Goal: Transaction & Acquisition: Purchase product/service

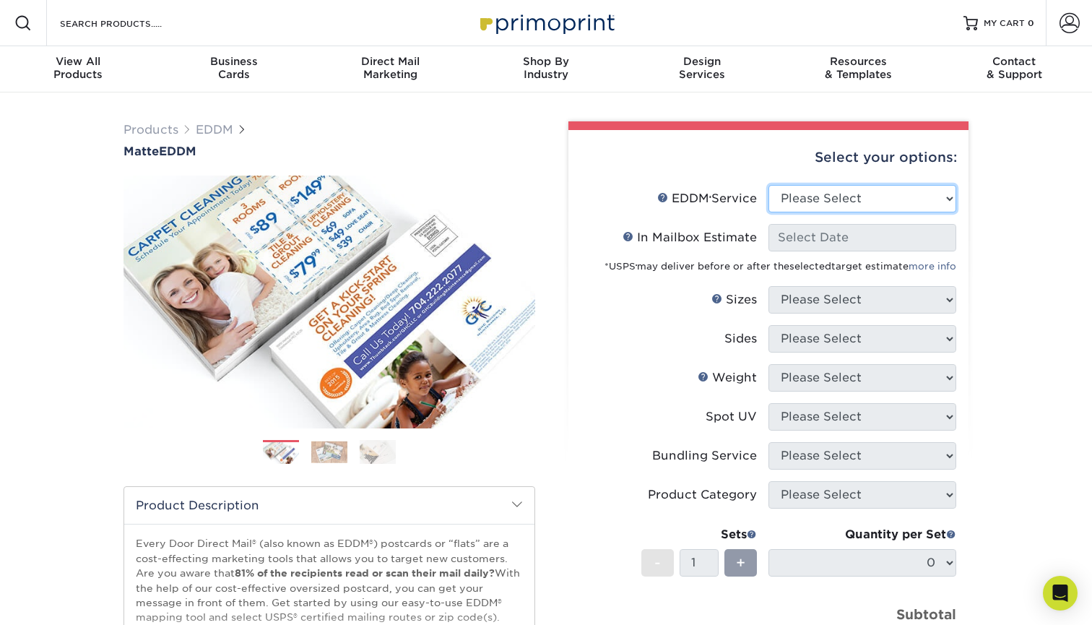
select select "print_only"
select select "-1"
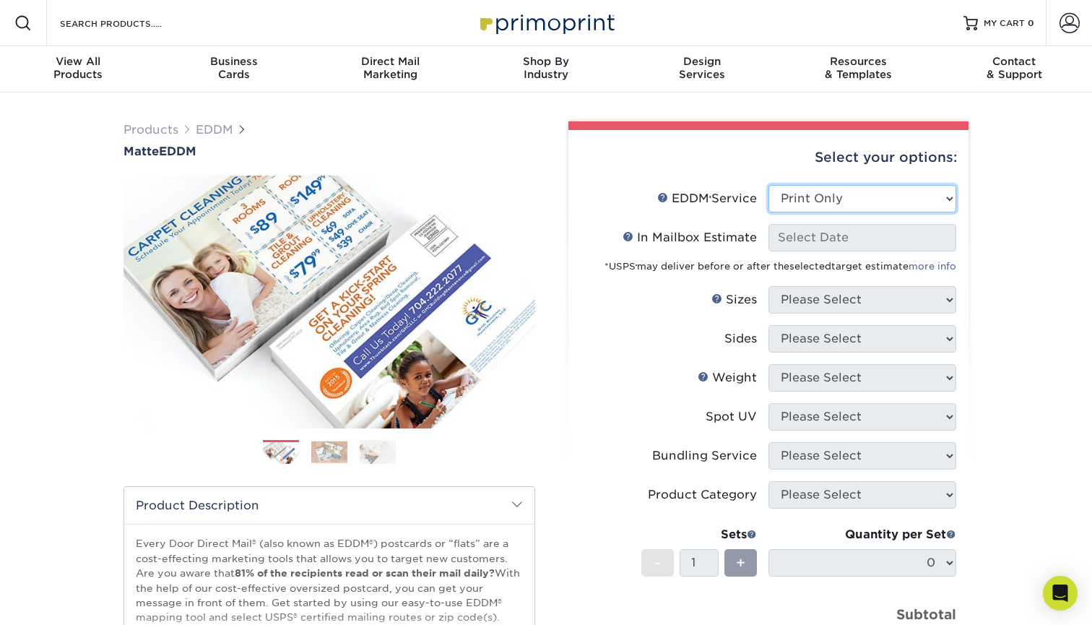
select select "-1"
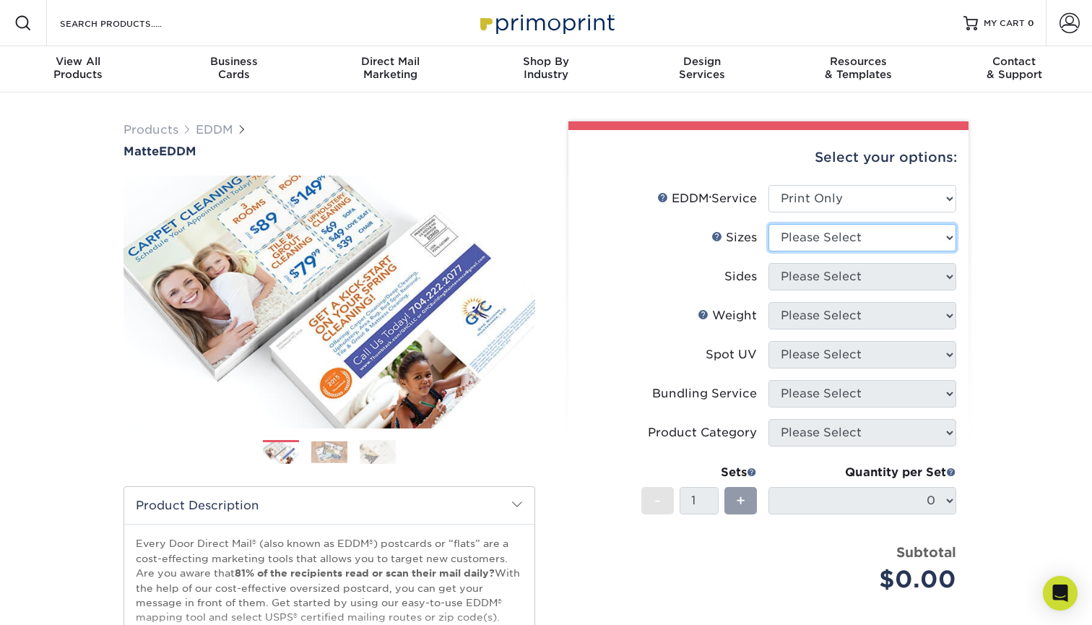
select select "6.50x9.00"
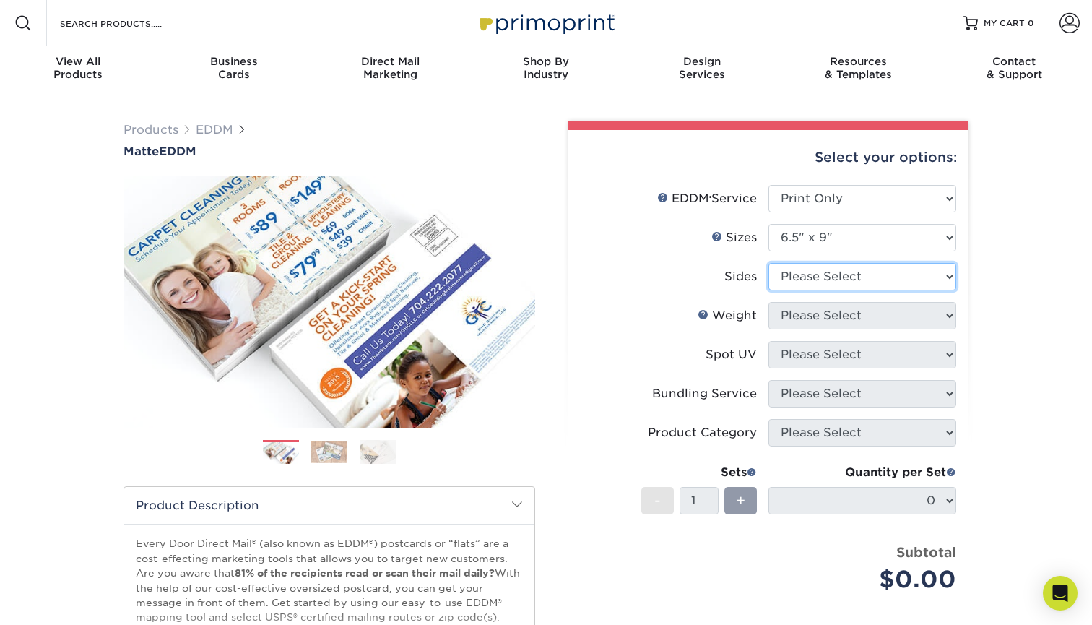
select select "13abbda7-1d64-4f25-8bb2-c179b224825d"
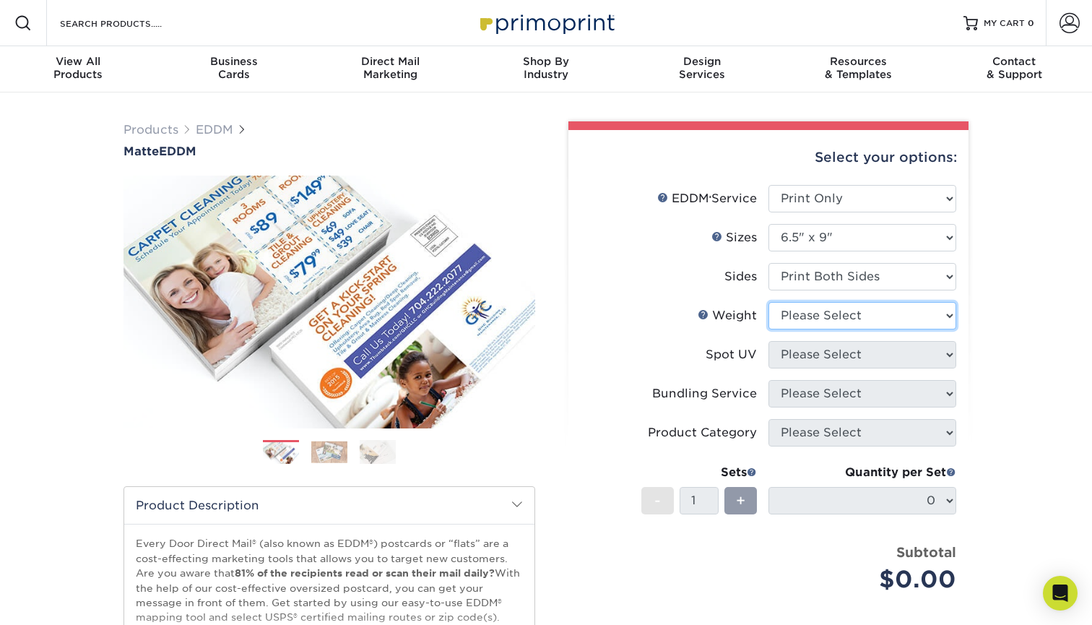
select select "14PT"
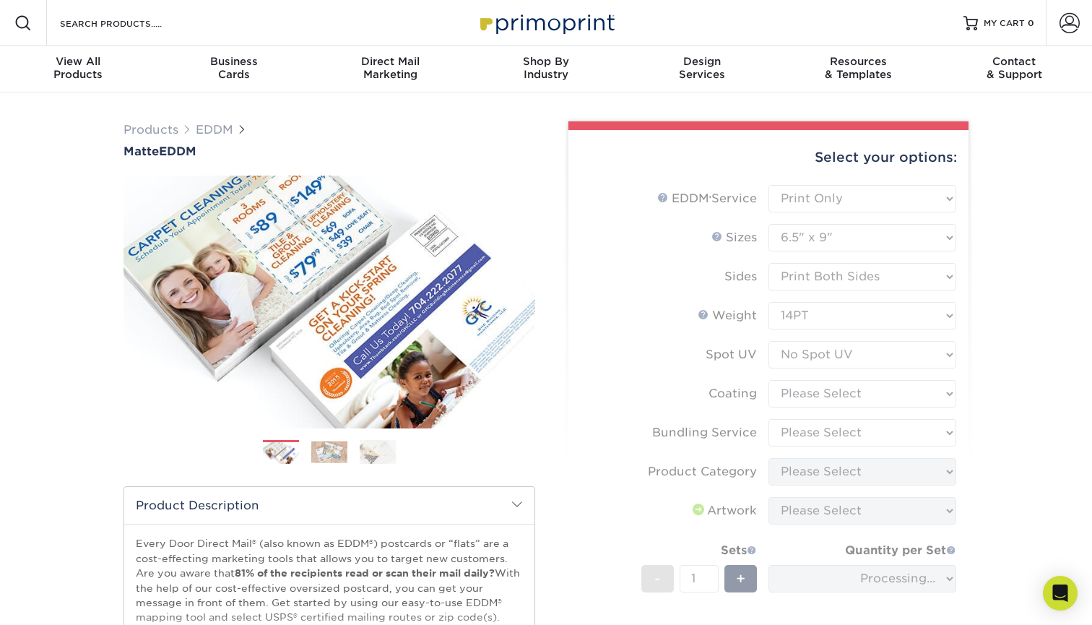
click at [835, 357] on form "EDDM Service Help EDDM ® Service Please Select Full Service Print Only < Prev" at bounding box center [768, 444] width 377 height 519
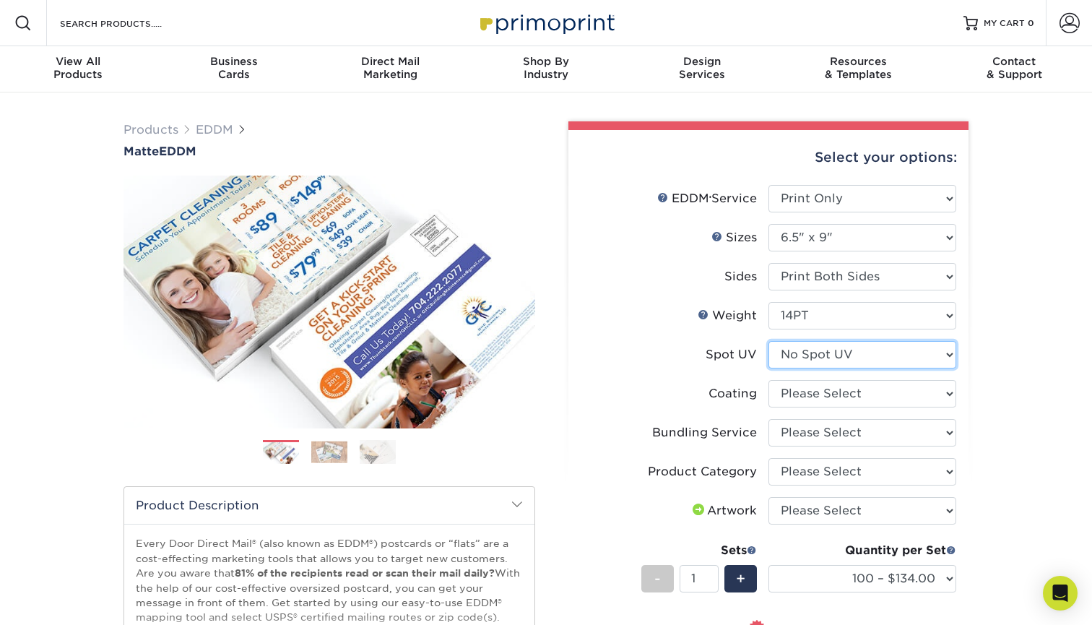
select select "-1"
select select
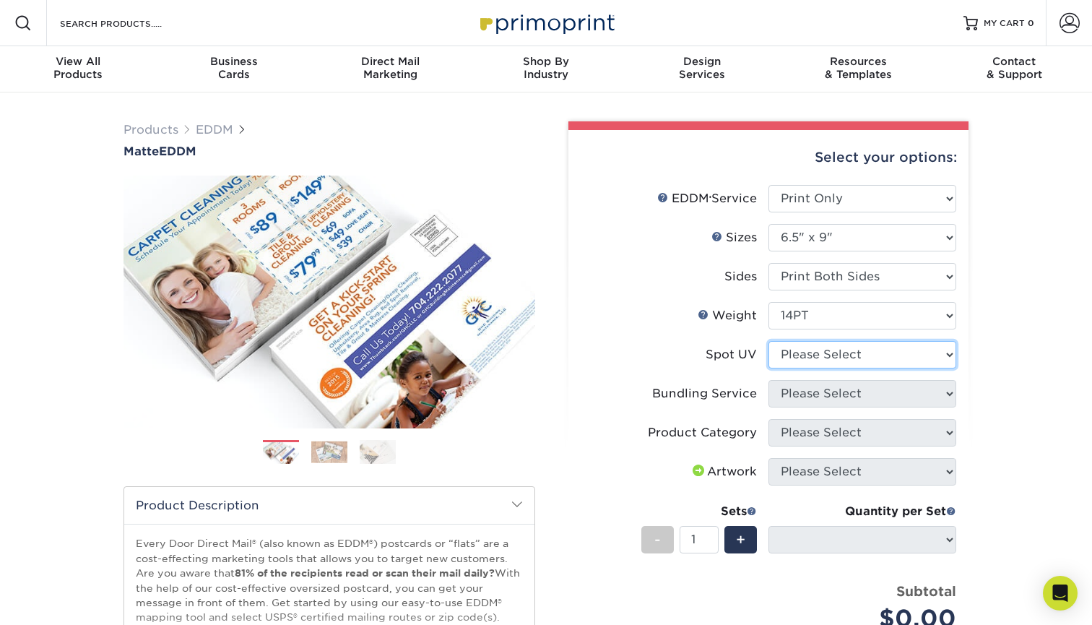
select select "3"
select select "-1"
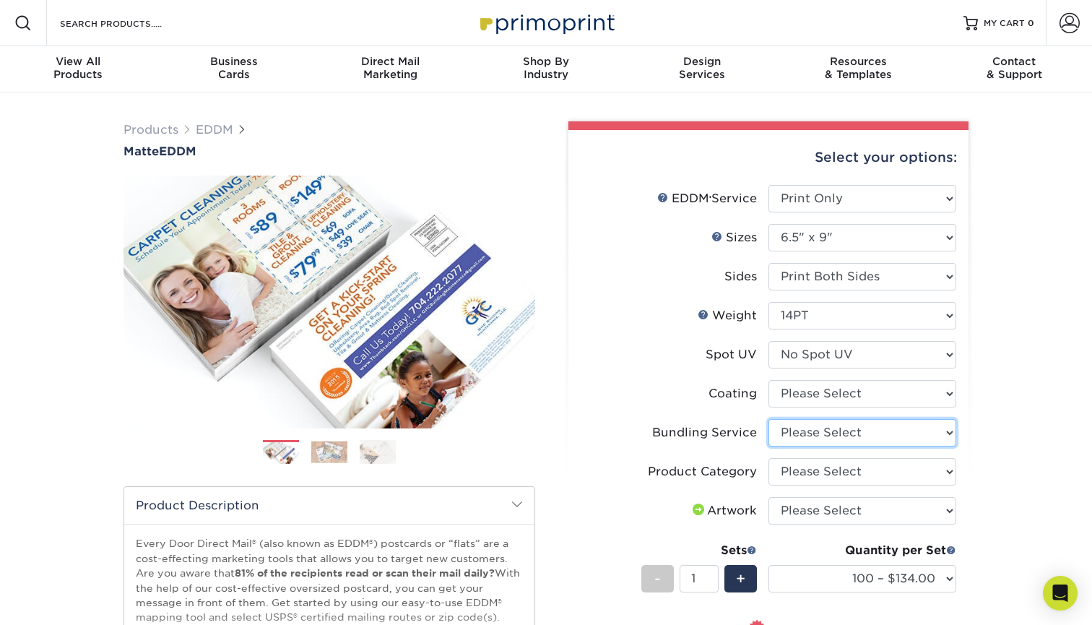
select select "e4577a52-3f44-4506-b5a0-d5ef86cef3d2"
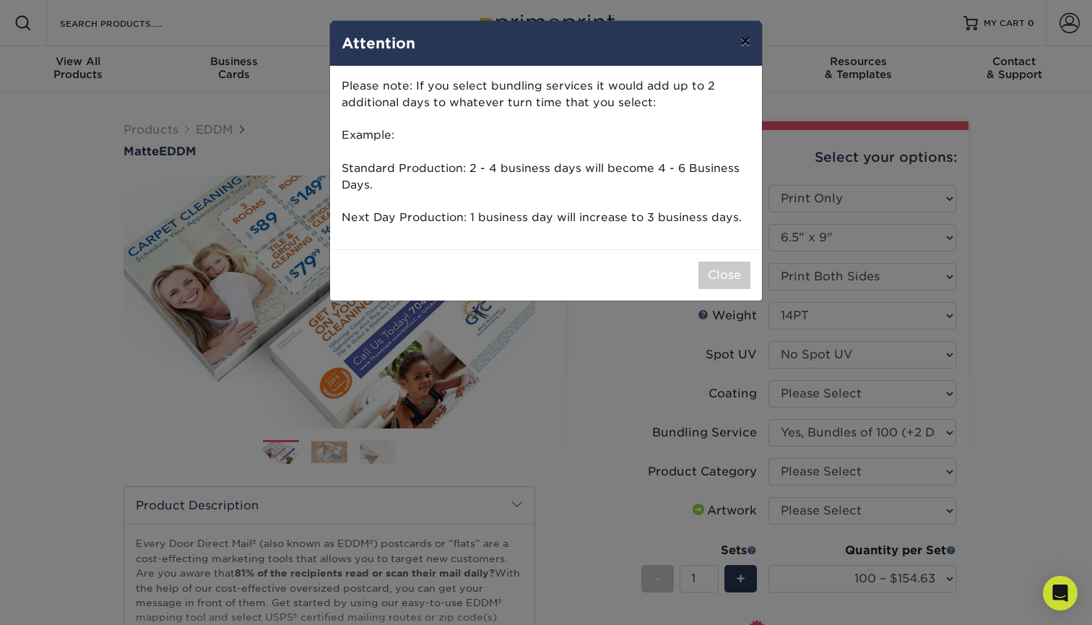
click at [741, 45] on button "×" at bounding box center [745, 41] width 33 height 40
